Goal: Information Seeking & Learning: Learn about a topic

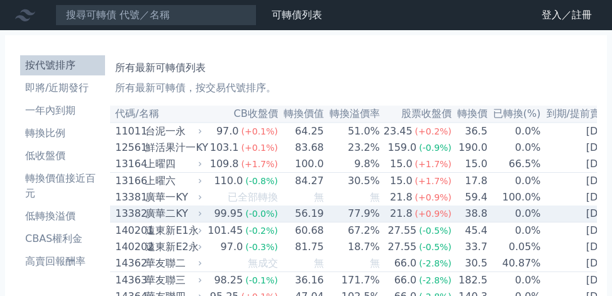
click at [160, 221] on div "廣華二KY" at bounding box center [172, 213] width 54 height 15
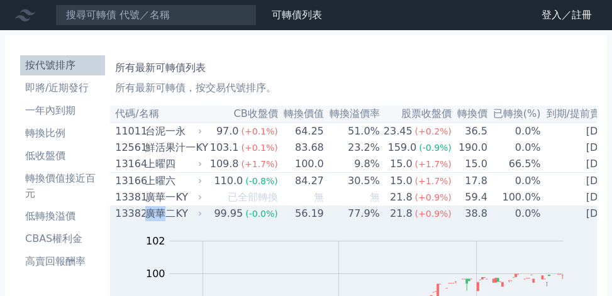
drag, startPoint x: 147, startPoint y: 221, endPoint x: 167, endPoint y: 224, distance: 19.7
click at [167, 221] on div "13382 廣華二KY" at bounding box center [155, 213] width 81 height 15
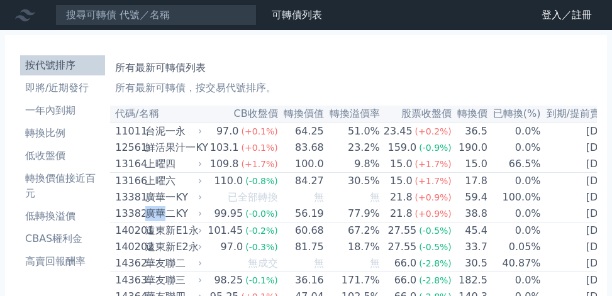
copy div "廣華"
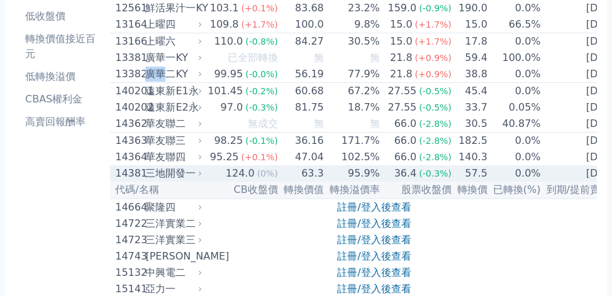
scroll to position [145, 0]
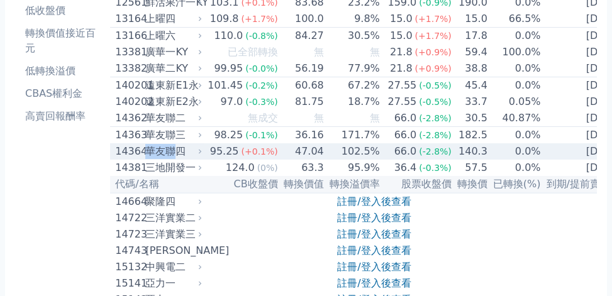
drag, startPoint x: 151, startPoint y: 167, endPoint x: 175, endPoint y: 169, distance: 24.0
click at [175, 159] on div "華友聯四" at bounding box center [172, 151] width 54 height 15
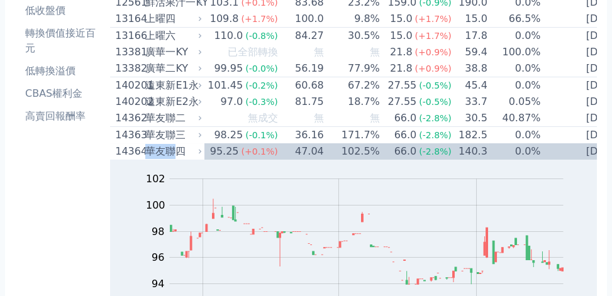
copy div "華友聯"
click at [53, 98] on li "CBAS權利金" at bounding box center [62, 93] width 85 height 15
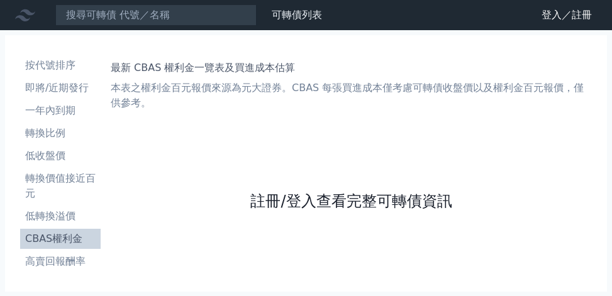
click at [349, 201] on link "註冊/登入查看完整可轉債資訊" at bounding box center [350, 201] width 201 height 20
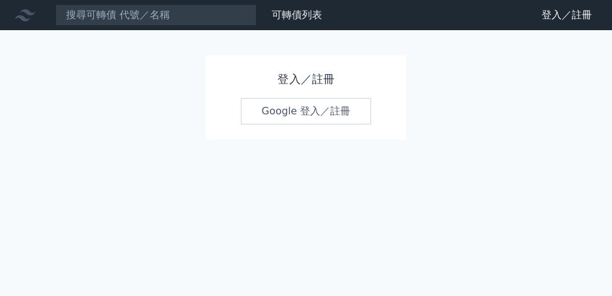
click at [309, 109] on link "Google 登入／註冊" at bounding box center [306, 111] width 131 height 26
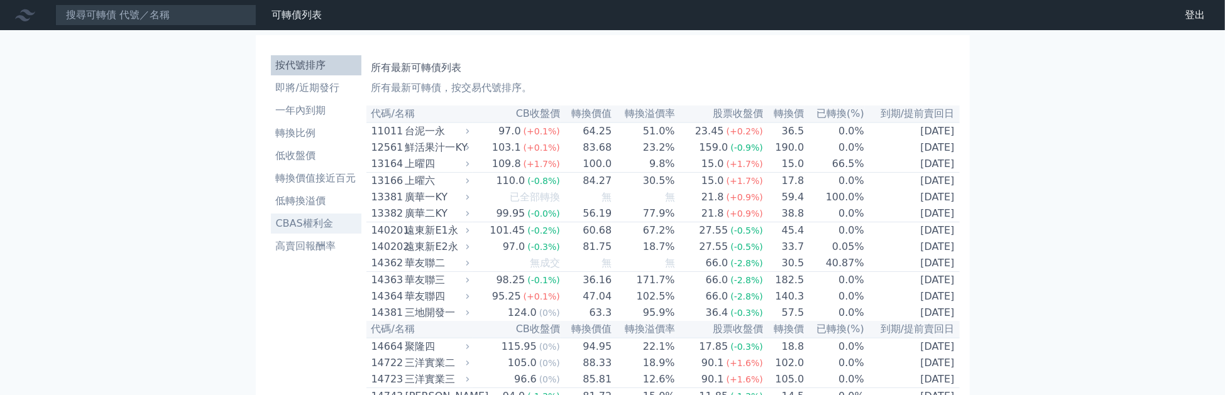
click at [305, 226] on li "CBAS權利金" at bounding box center [316, 223] width 91 height 15
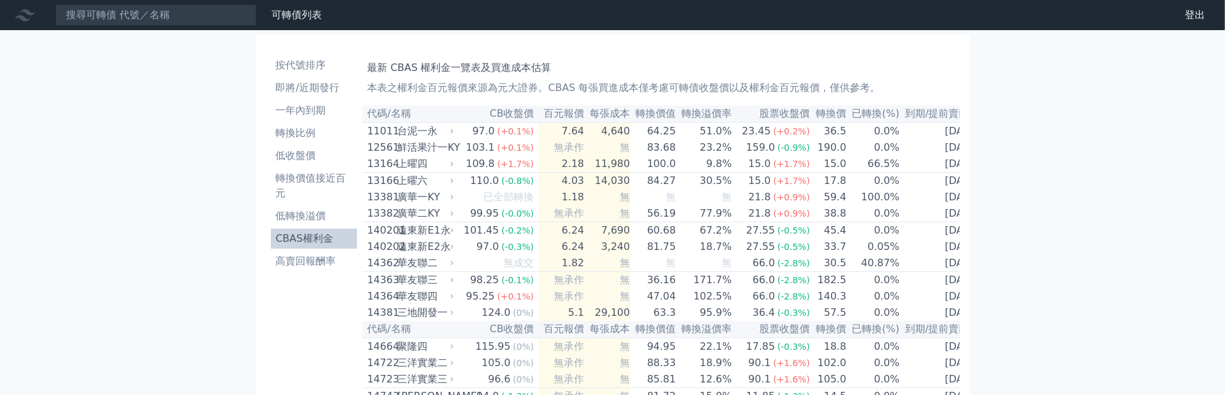
click at [294, 241] on li "CBAS權利金" at bounding box center [314, 238] width 87 height 15
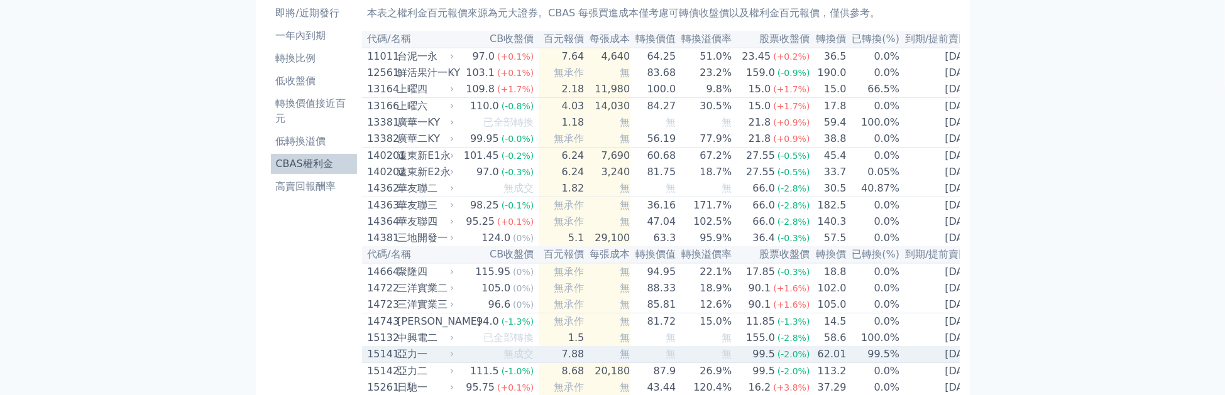
scroll to position [72, 0]
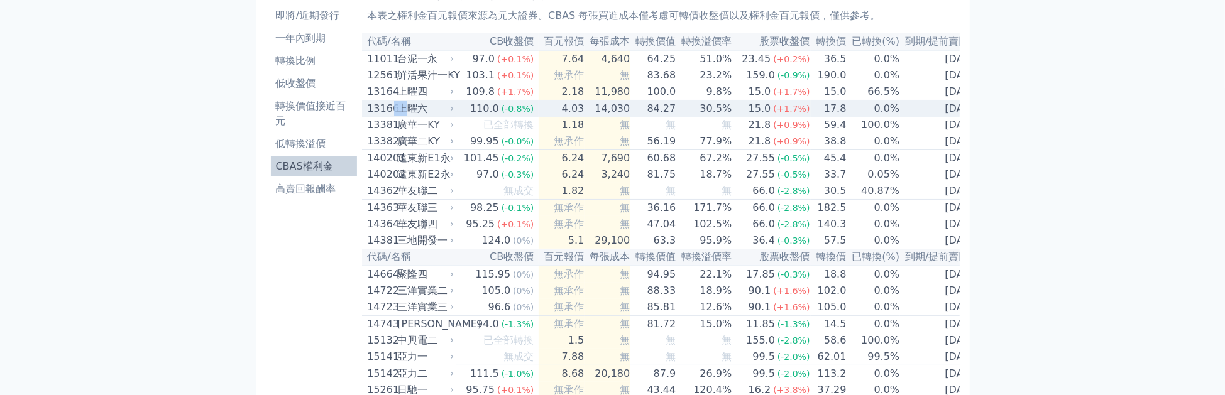
drag, startPoint x: 399, startPoint y: 114, endPoint x: 409, endPoint y: 114, distance: 10.7
click at [409, 114] on div "13166 上曜六" at bounding box center [407, 108] width 81 height 15
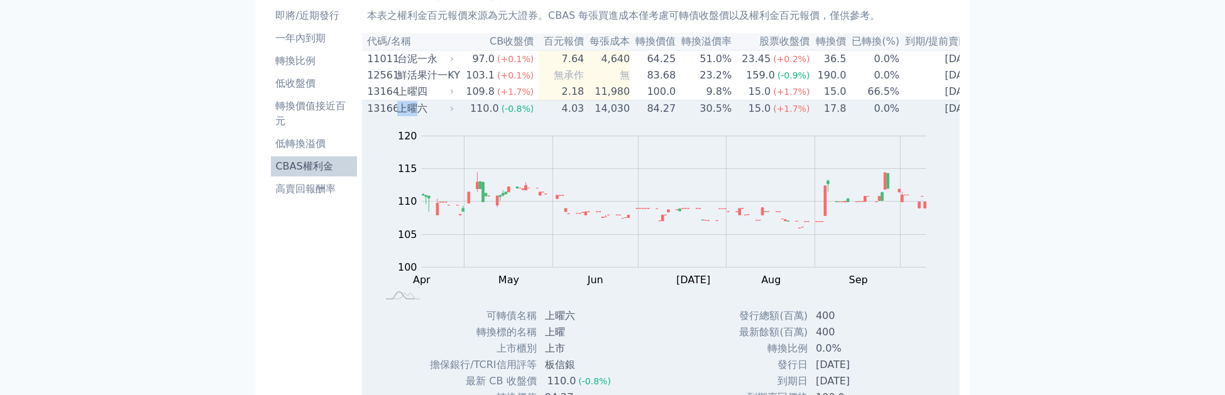
drag, startPoint x: 421, startPoint y: 114, endPoint x: 404, endPoint y: 114, distance: 16.4
click at [404, 114] on div "上曜六" at bounding box center [424, 108] width 54 height 15
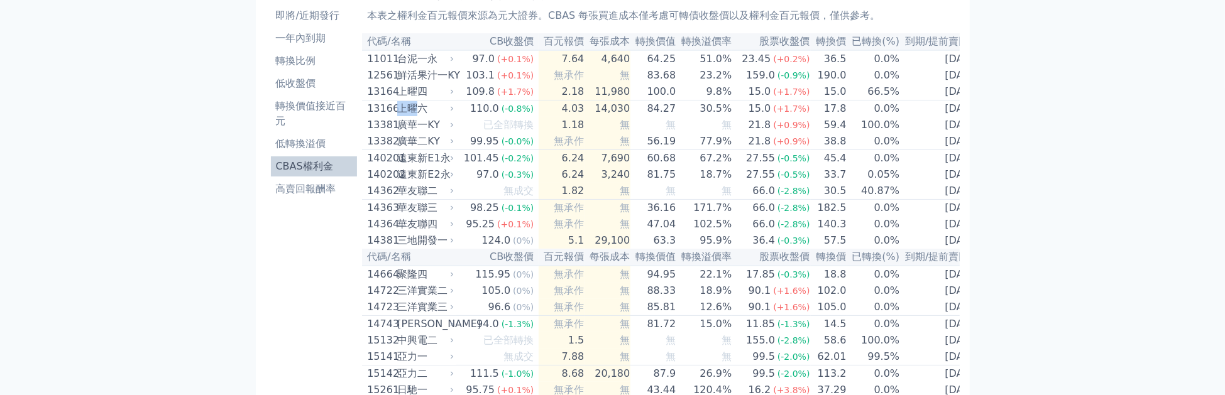
copy div "上曜"
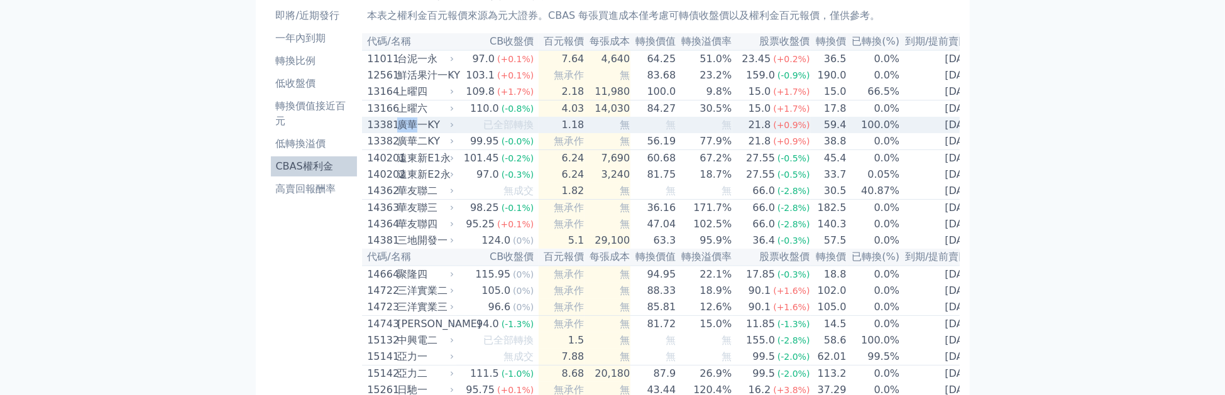
drag, startPoint x: 420, startPoint y: 133, endPoint x: 404, endPoint y: 131, distance: 15.8
click at [404, 131] on div "廣華一KY" at bounding box center [424, 125] width 54 height 15
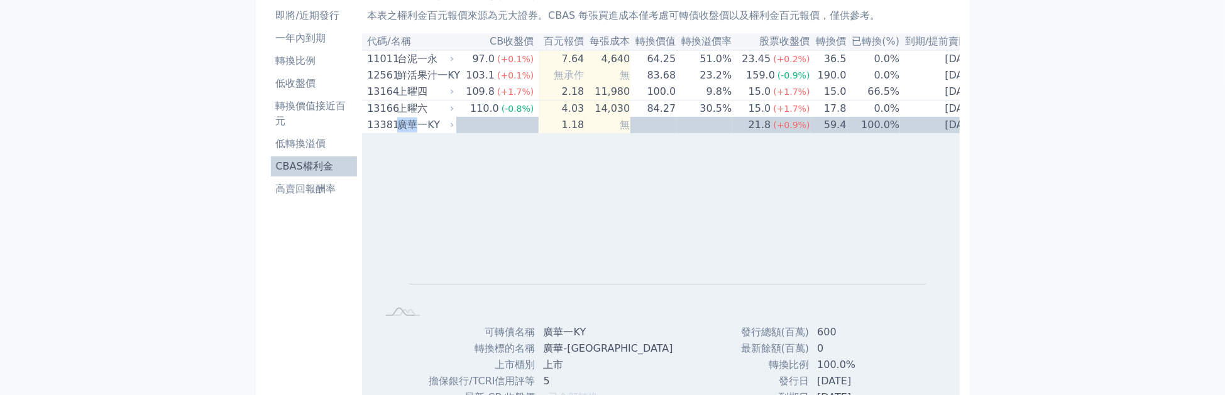
copy div "廣華"
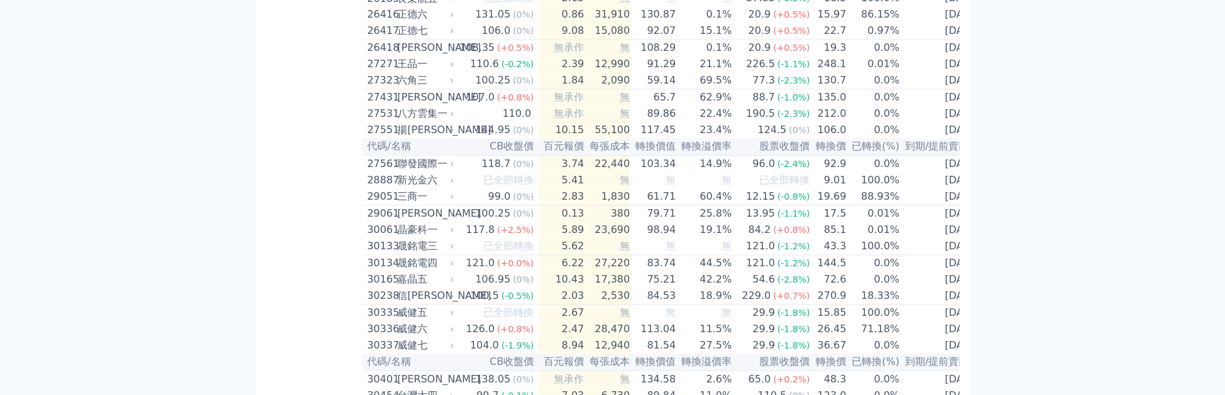
scroll to position [2252, 0]
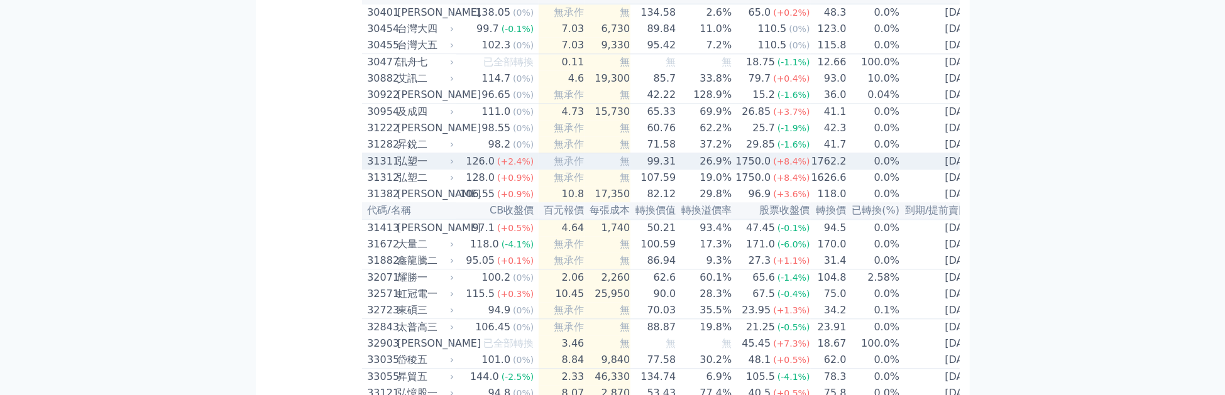
click at [388, 169] on div "31311" at bounding box center [380, 161] width 27 height 15
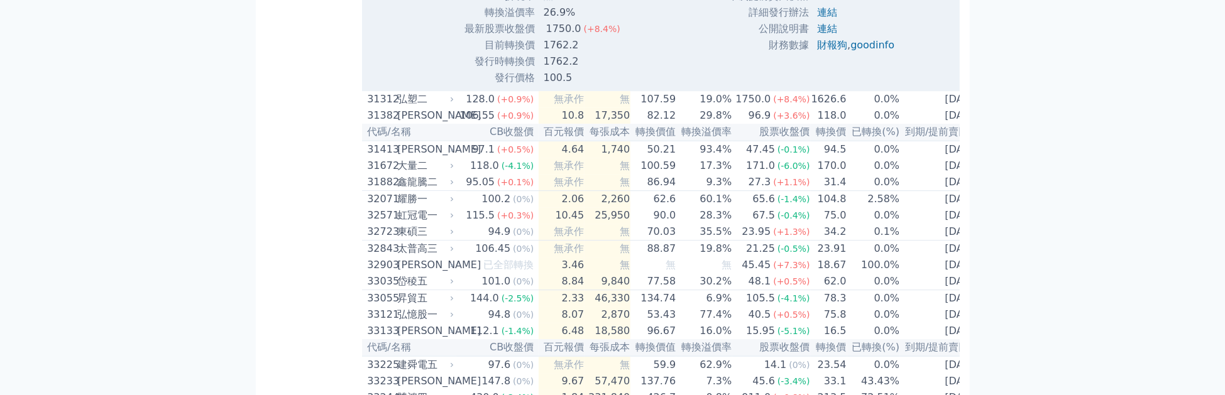
scroll to position [2834, 0]
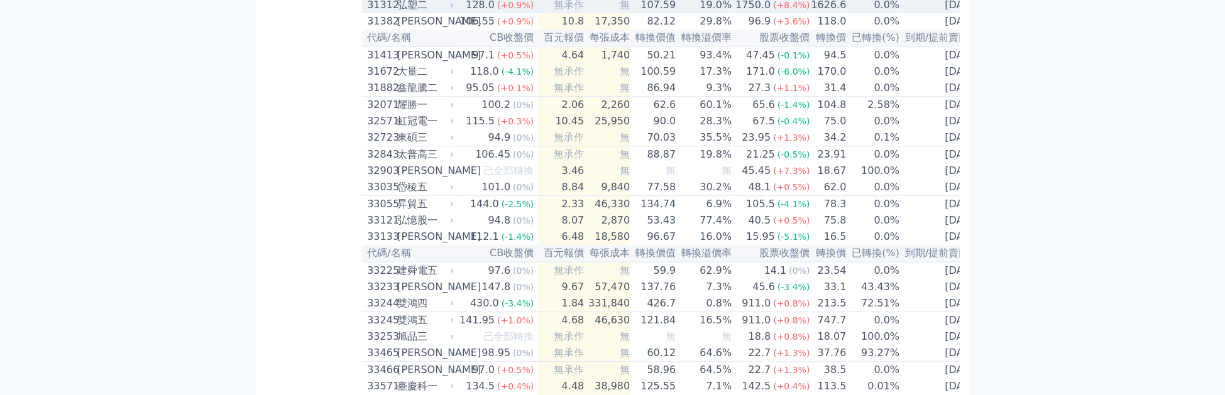
click at [390, 13] on div "31312" at bounding box center [380, 4] width 27 height 15
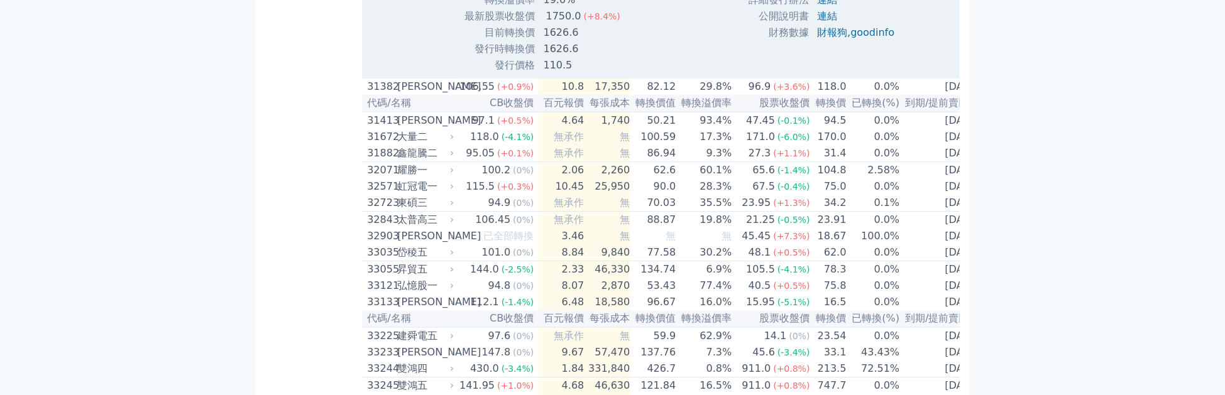
scroll to position [3197, 0]
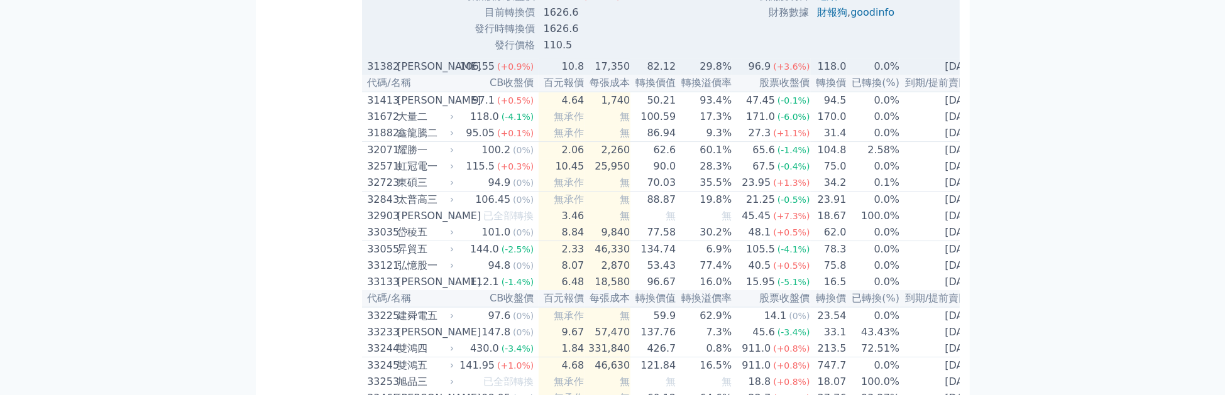
click at [392, 74] on div "31382" at bounding box center [380, 66] width 27 height 15
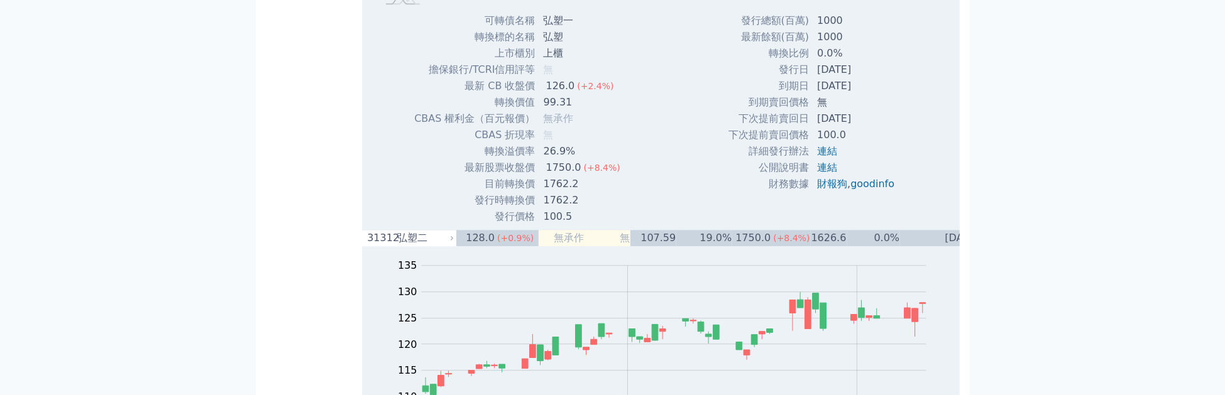
scroll to position [2616, 0]
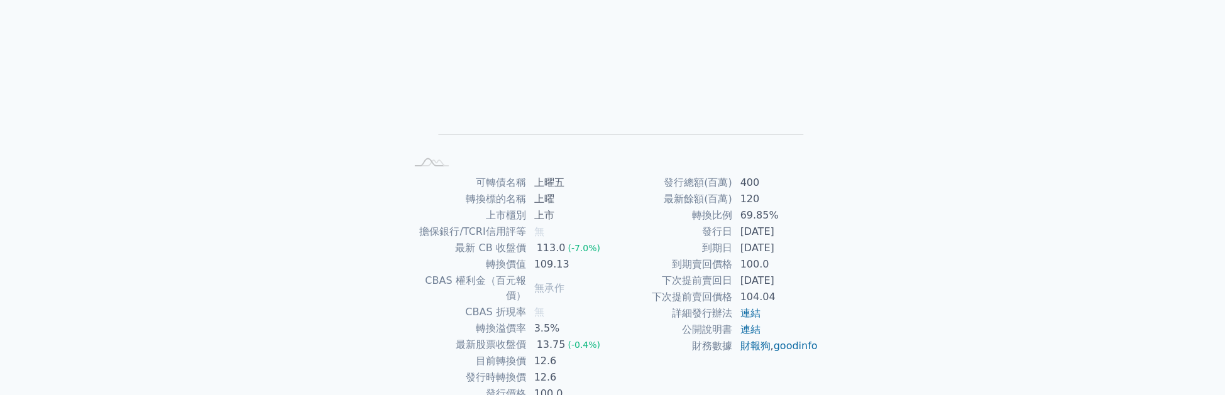
scroll to position [145, 0]
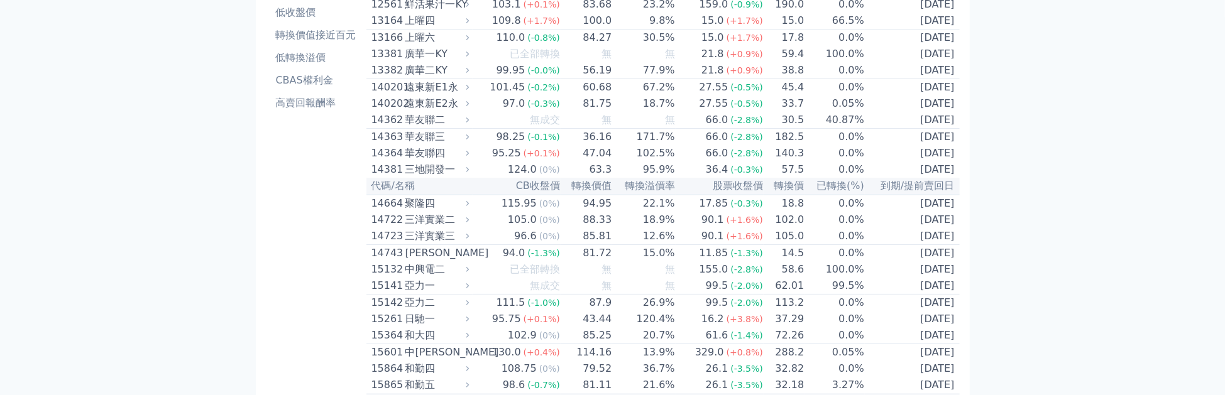
scroll to position [145, 0]
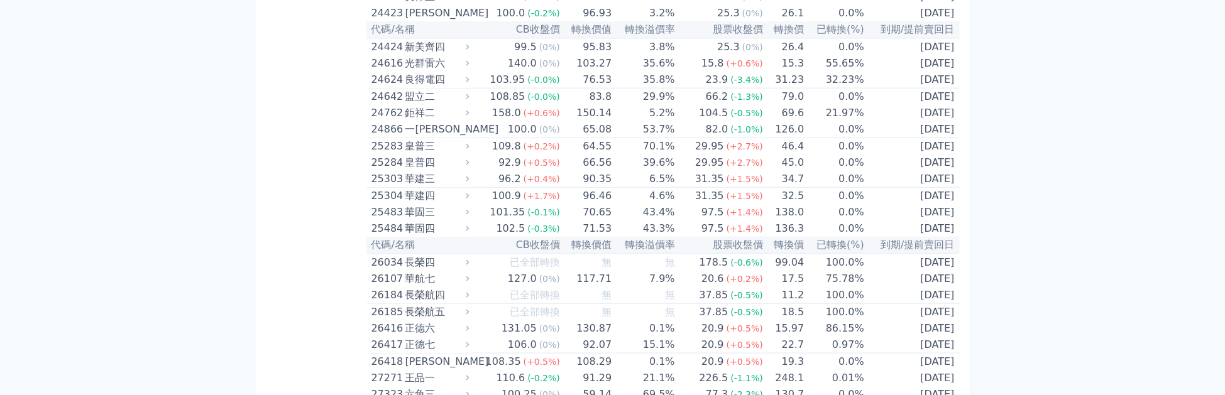
scroll to position [1526, 0]
